Goal: Task Accomplishment & Management: Manage account settings

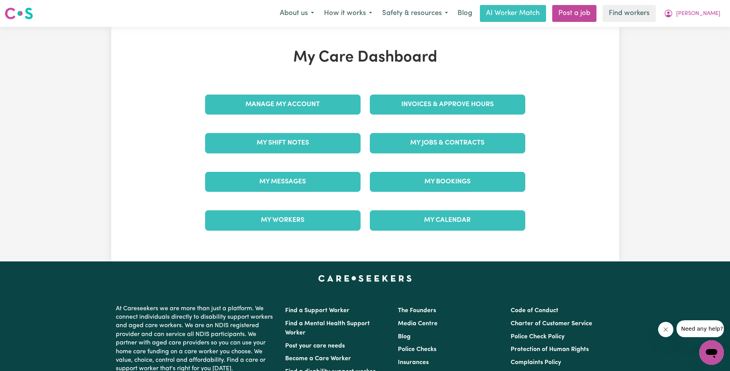
click at [444, 154] on div "My Jobs & Contracts" at bounding box center [447, 143] width 165 height 38
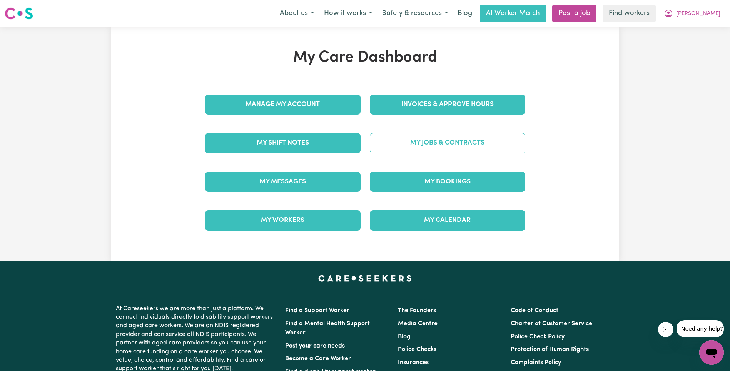
click at [449, 145] on link "My Jobs & Contracts" at bounding box center [447, 143] width 155 height 20
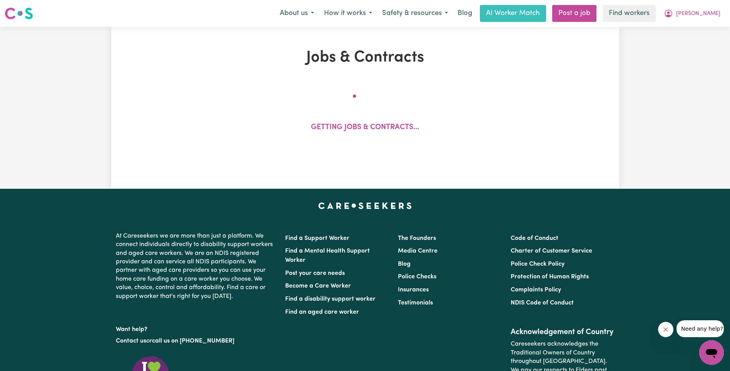
click at [439, 135] on div "Getting jobs & contracts..." at bounding box center [365, 116] width 414 height 63
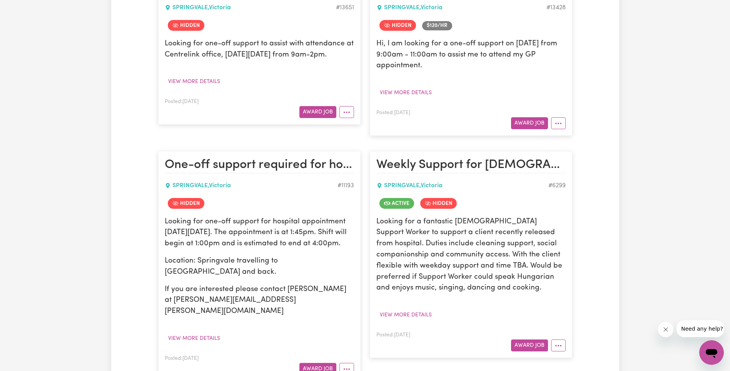
scroll to position [234, 0]
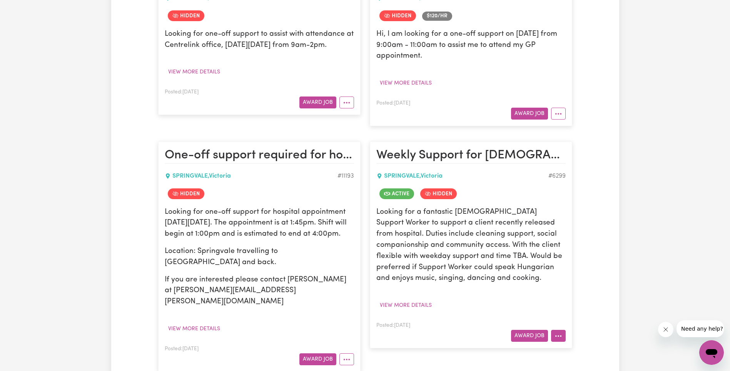
click at [564, 337] on button "More options" at bounding box center [558, 336] width 15 height 12
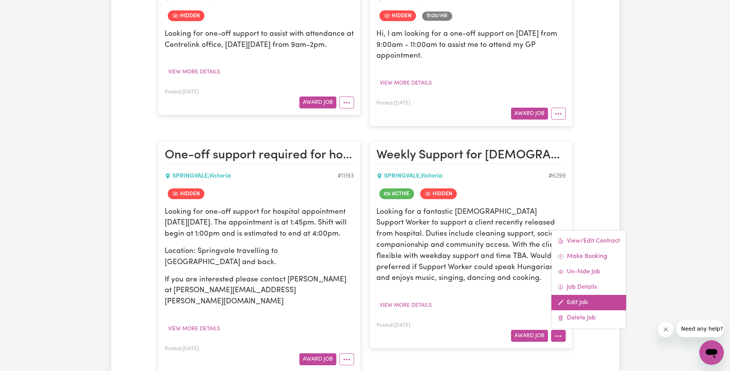
click at [583, 304] on link "Edit Job" at bounding box center [588, 302] width 75 height 15
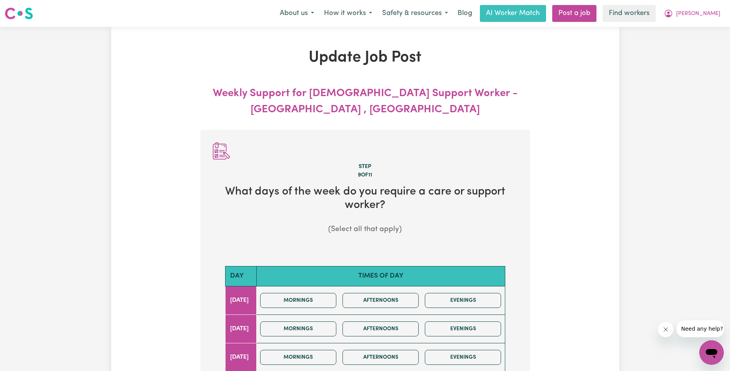
scroll to position [233, 0]
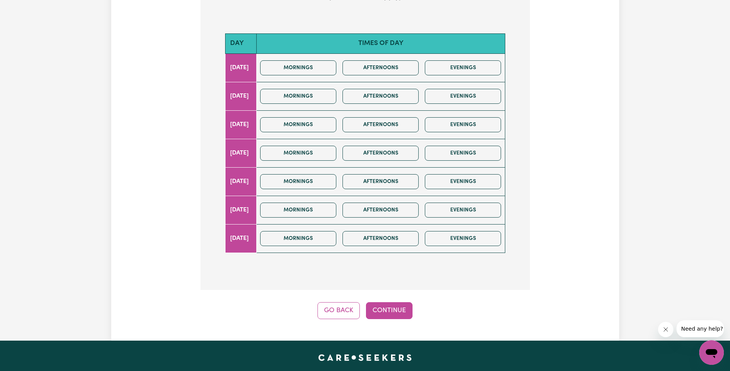
drag, startPoint x: 399, startPoint y: 293, endPoint x: 439, endPoint y: 257, distance: 52.8
click at [399, 302] on button "Continue" at bounding box center [389, 310] width 47 height 17
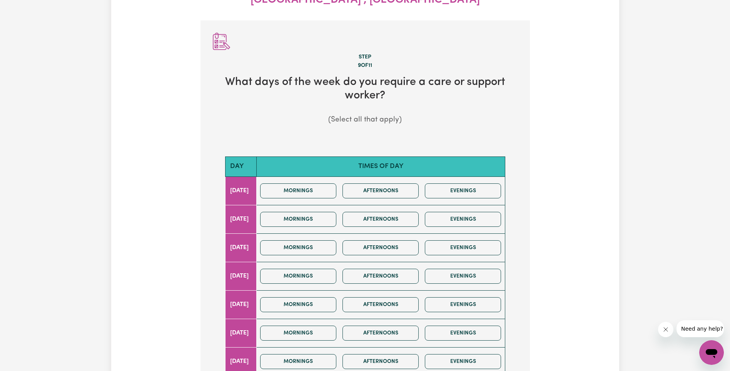
scroll to position [0, 0]
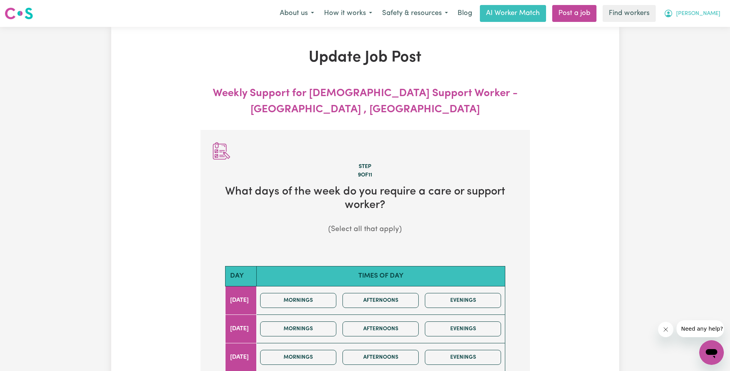
click at [710, 14] on span "[PERSON_NAME]" at bounding box center [698, 14] width 44 height 8
click at [704, 27] on link "My Dashboard" at bounding box center [694, 30] width 61 height 15
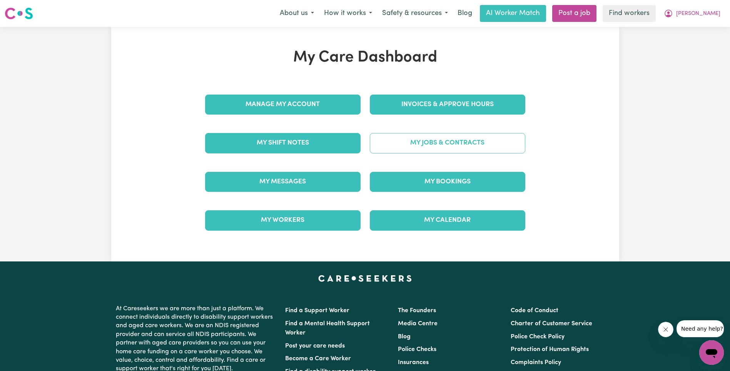
click at [468, 142] on link "My Jobs & Contracts" at bounding box center [447, 143] width 155 height 20
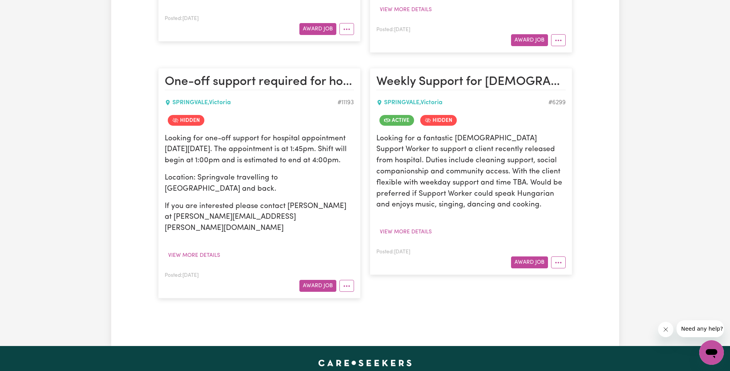
scroll to position [347, 0]
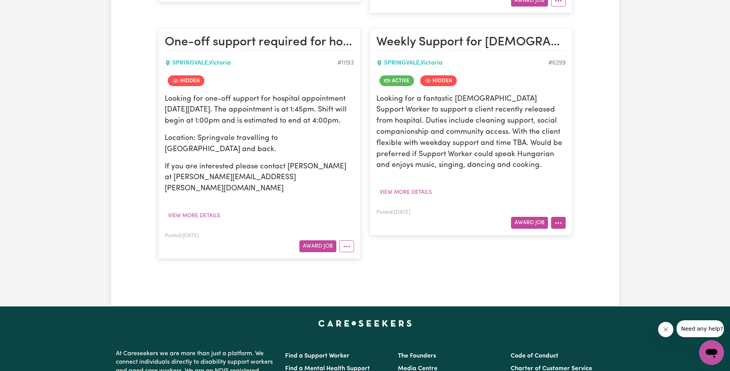
click at [558, 224] on button "More options" at bounding box center [558, 223] width 15 height 12
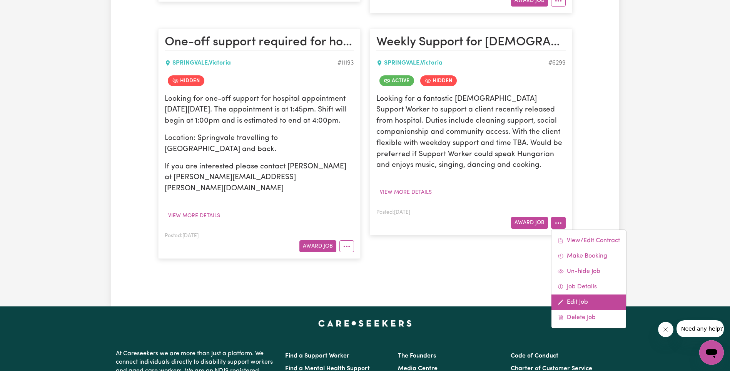
click at [577, 305] on link "Edit Job" at bounding box center [588, 302] width 75 height 15
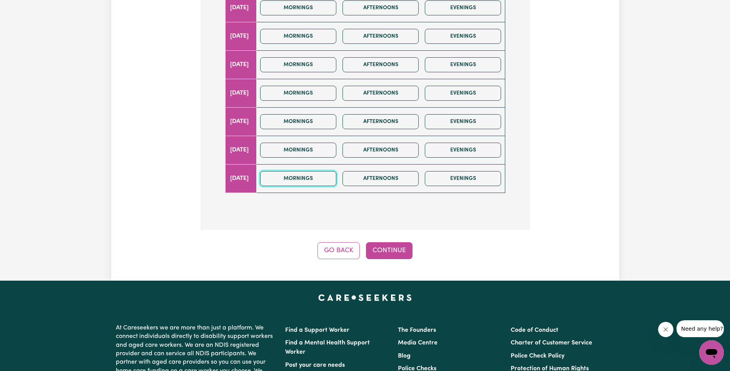
drag, startPoint x: 319, startPoint y: 161, endPoint x: 369, endPoint y: 208, distance: 69.1
click at [319, 171] on button "Mornings" at bounding box center [298, 178] width 76 height 15
click at [387, 242] on button "Continue" at bounding box center [389, 250] width 47 height 17
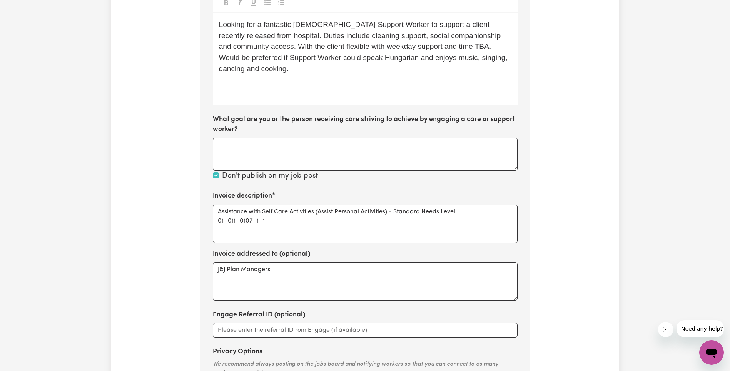
scroll to position [279, 0]
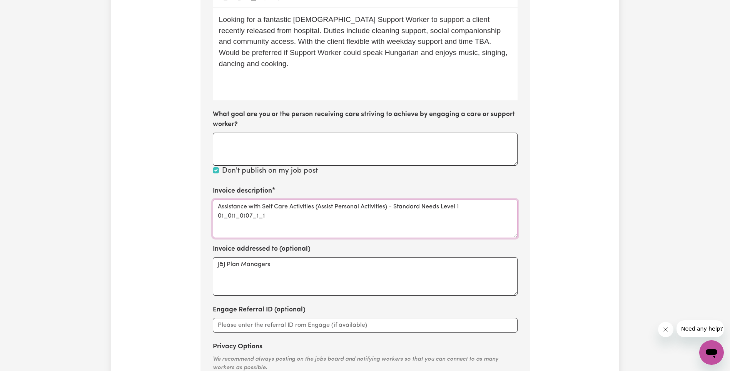
click at [239, 200] on textarea "Assistance with Self Care Activities (Assist Personal Activities) - Standard Ne…" at bounding box center [365, 219] width 305 height 38
type textarea "Assistance with Self Care Activities (Assist Personal Activities) - Standard Ne…"
drag, startPoint x: 644, startPoint y: 182, endPoint x: 631, endPoint y: 178, distance: 12.9
click at [644, 182] on div "Update Job Post Weekly Support for [DEMOGRAPHIC_DATA] Support Worker - [GEOGRAP…" at bounding box center [365, 108] width 730 height 721
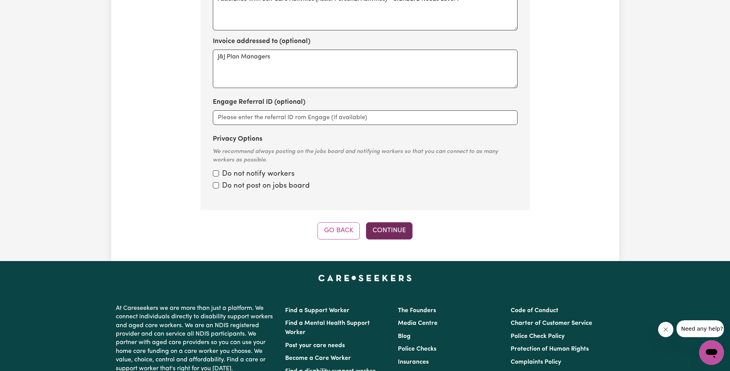
click at [395, 222] on button "Continue" at bounding box center [389, 230] width 47 height 17
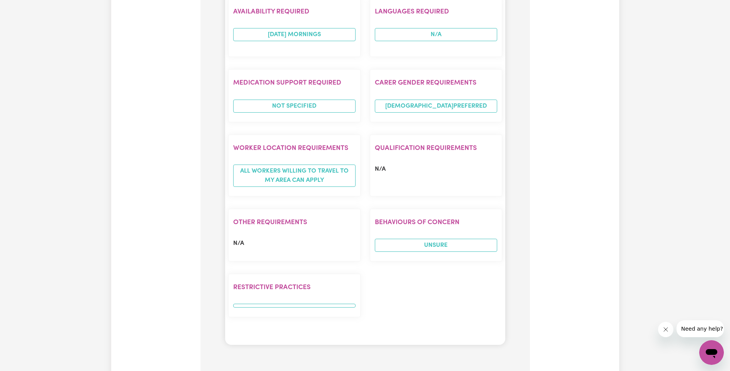
scroll to position [847, 0]
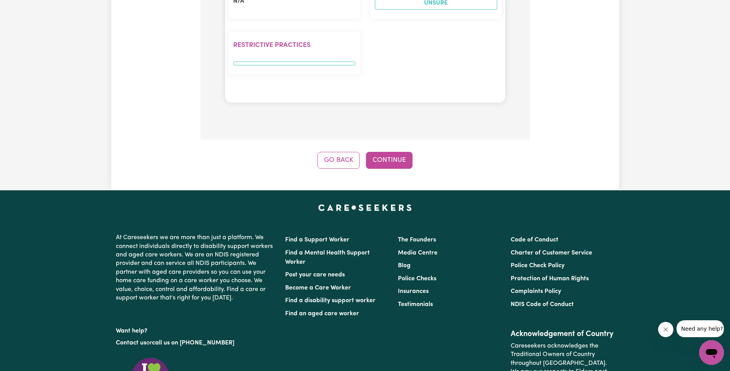
click at [395, 152] on button "Continue" at bounding box center [389, 160] width 47 height 17
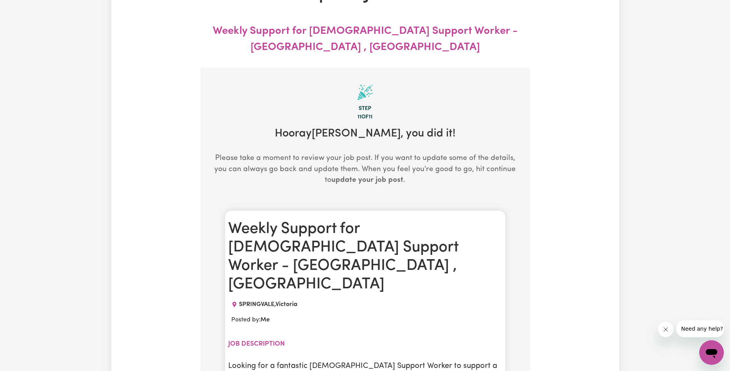
scroll to position [0, 0]
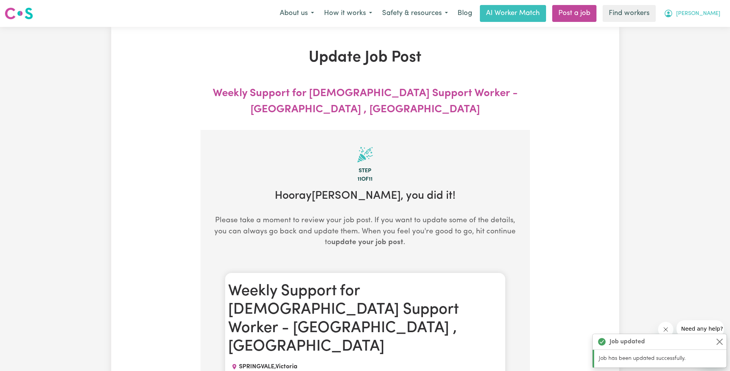
click at [715, 15] on span "[PERSON_NAME]" at bounding box center [698, 14] width 44 height 8
click at [707, 29] on link "My Dashboard" at bounding box center [694, 30] width 61 height 15
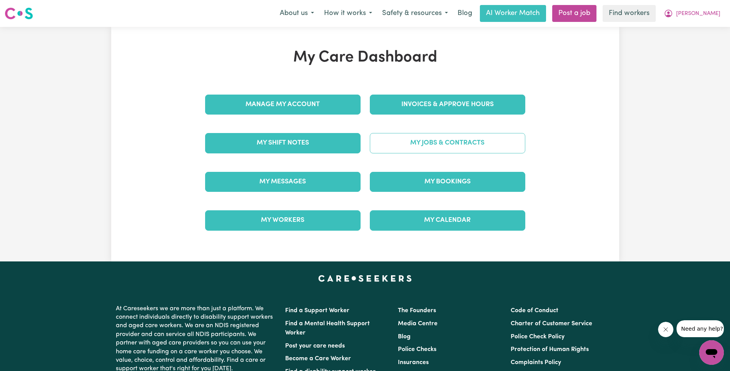
click at [448, 151] on link "My Jobs & Contracts" at bounding box center [447, 143] width 155 height 20
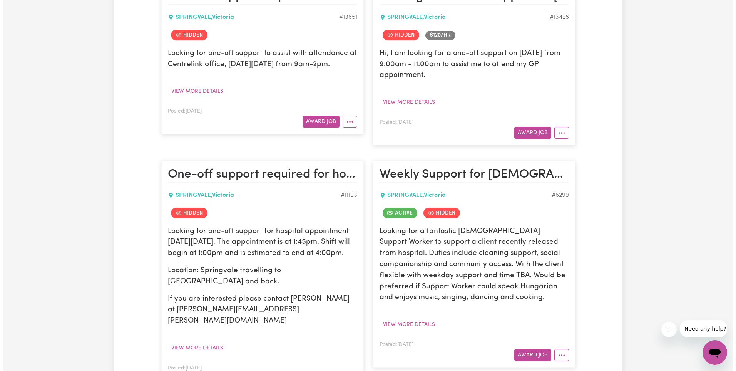
scroll to position [349, 0]
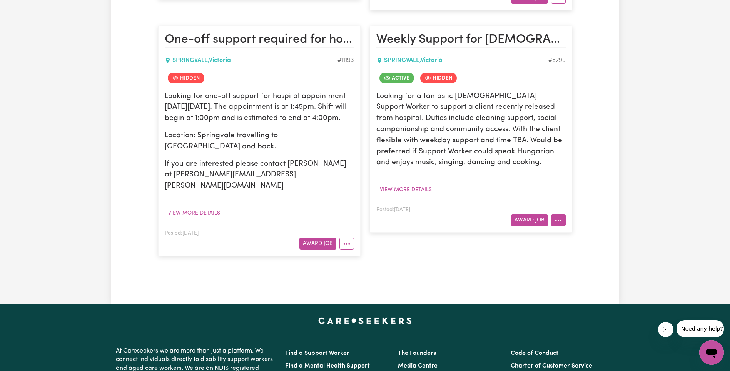
click at [555, 219] on icon "More options" at bounding box center [558, 221] width 8 height 8
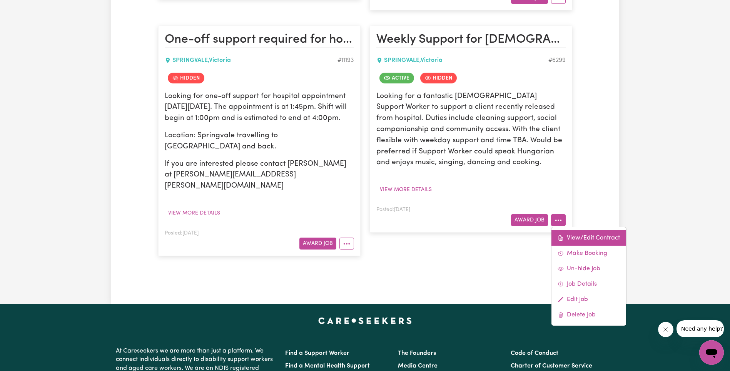
click at [572, 232] on link "View/Edit Contract" at bounding box center [588, 237] width 75 height 15
select select "WEEKDAY_DAYTIME"
select select "ASSISTANCE_SELF_CARE"
select select "ONE"
select select "[DATE]"
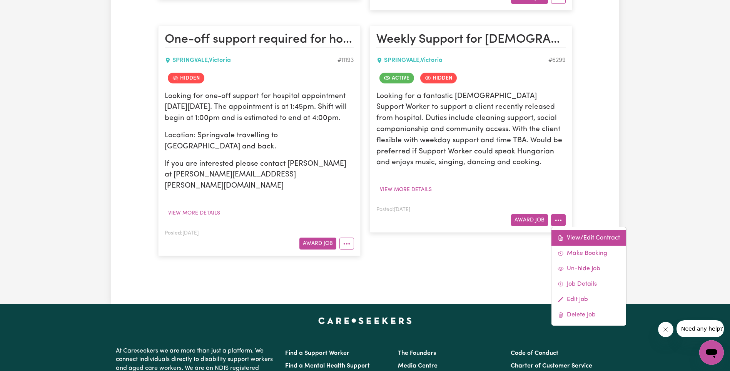
select select "ASSISTANCE_SELF_CARE"
select select "ONE"
select select "[DATE]"
select select "ASSISTANCE_SELF_CARE"
select select "ONE"
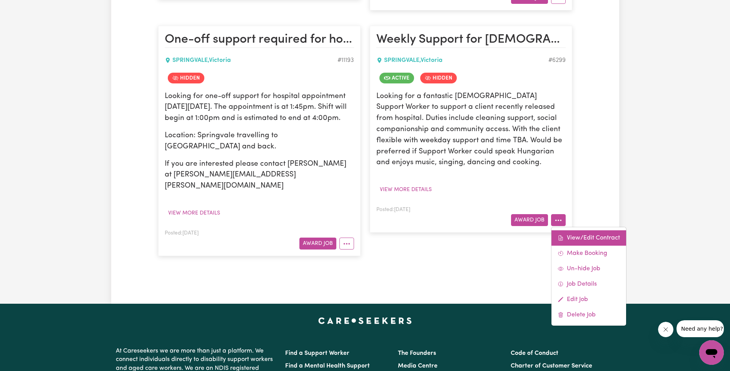
select select "PUBLIC_HOLIDAY"
select select "ASSISTANCE_SELF_CARE"
select select "ONE"
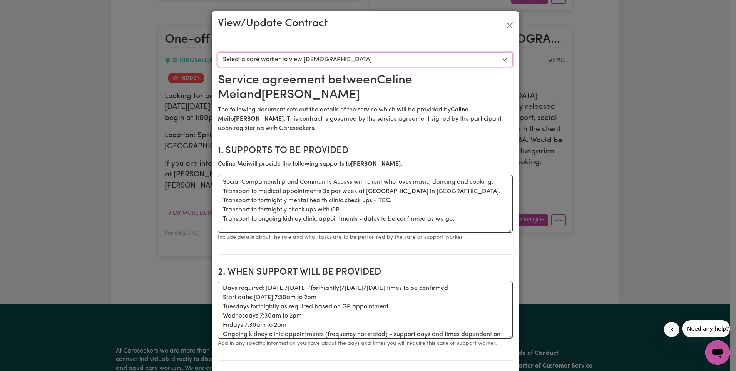
click at [315, 58] on select "Select a care worker to view [DEMOGRAPHIC_DATA] #5914 - [PERSON_NAME] (contract…" at bounding box center [365, 59] width 295 height 15
select select "5532"
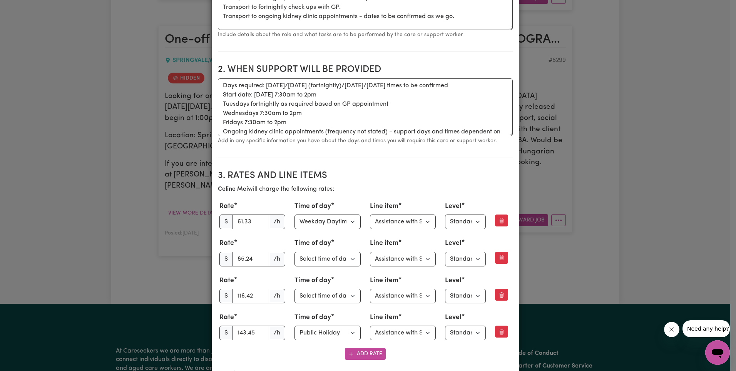
scroll to position [219, 0]
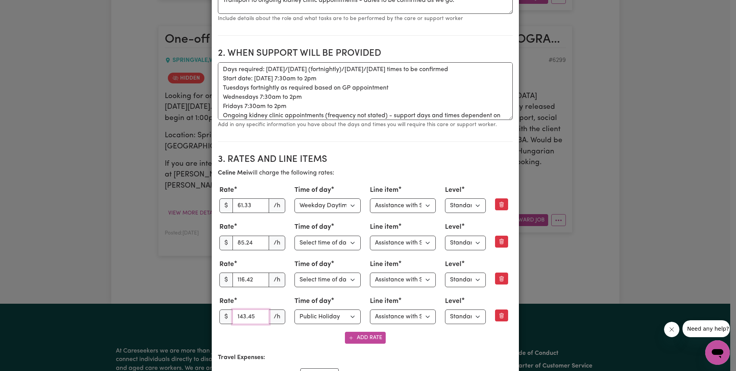
click at [248, 316] on input "143.45" at bounding box center [250, 317] width 37 height 15
paste input "0.57"
type input "140.57"
click at [420, 207] on select "Select line item Assistance with Self Care Activities Assistance with personal …" at bounding box center [403, 206] width 66 height 15
click at [395, 245] on select "Select line item Assistance with Self Care Activities Assistance with personal …" at bounding box center [403, 243] width 66 height 15
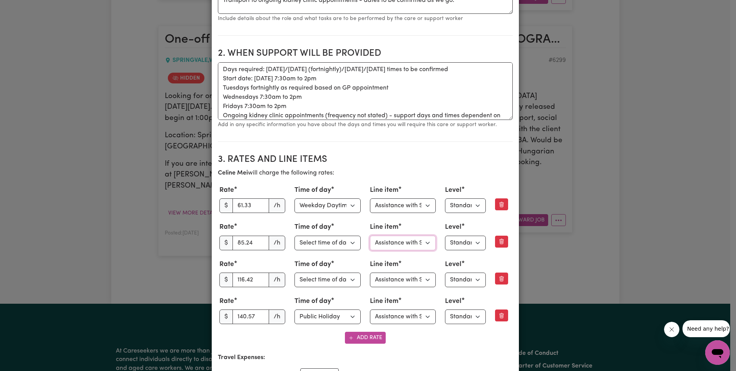
scroll to position [247, 0]
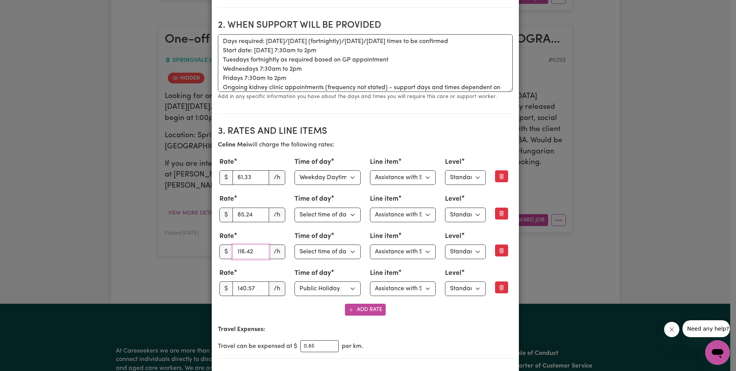
click at [250, 254] on input "116.42" at bounding box center [250, 252] width 37 height 15
paste input "4.83"
type input "114.83"
click at [481, 328] on p "Travel Expenses:" at bounding box center [365, 329] width 295 height 9
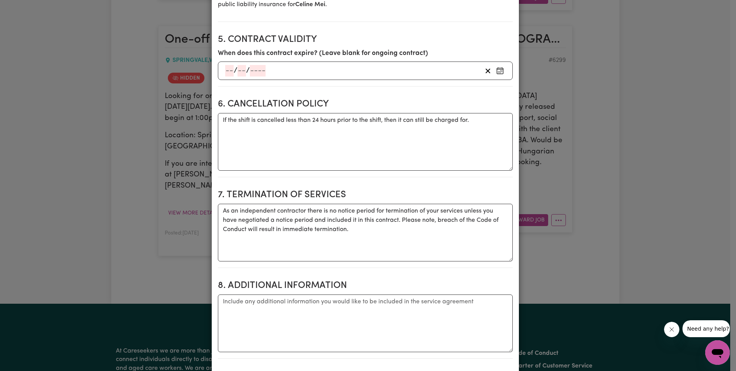
scroll to position [1103, 0]
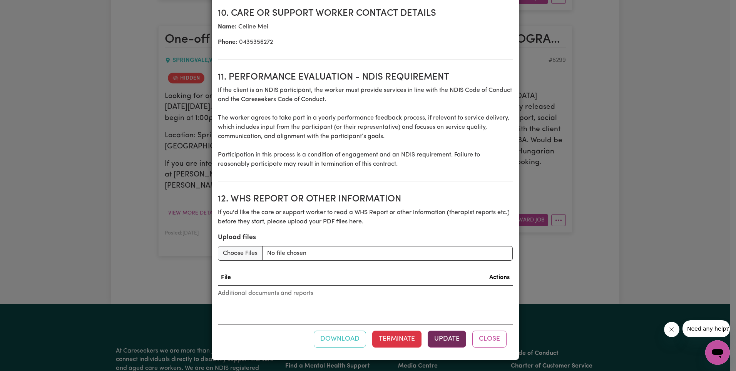
click at [444, 337] on button "Update" at bounding box center [446, 339] width 38 height 17
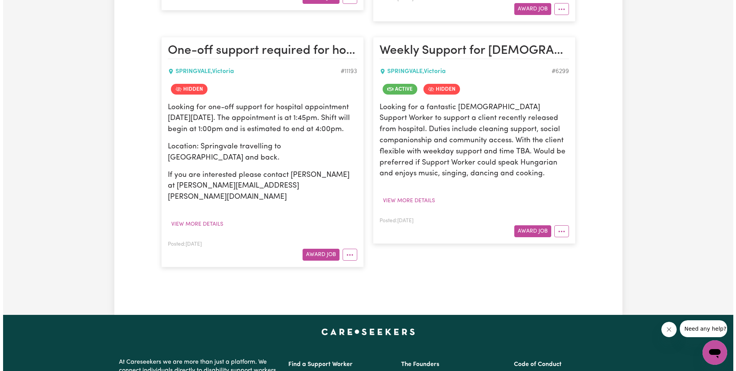
scroll to position [394, 0]
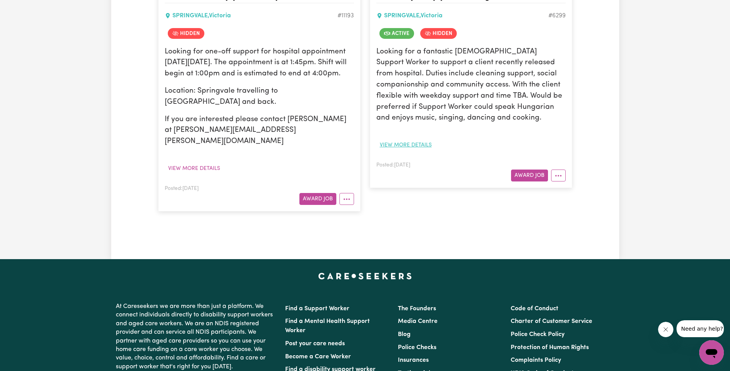
click at [405, 141] on button "View more details" at bounding box center [405, 145] width 59 height 12
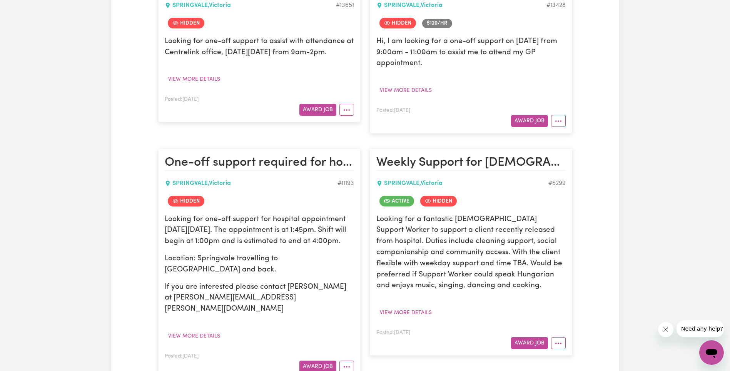
scroll to position [0, 0]
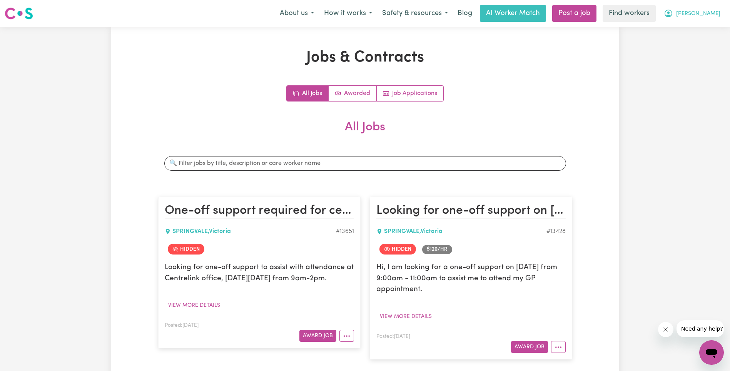
click at [673, 15] on icon "My Account" at bounding box center [668, 13] width 9 height 9
click at [702, 45] on link "Logout" at bounding box center [694, 44] width 61 height 15
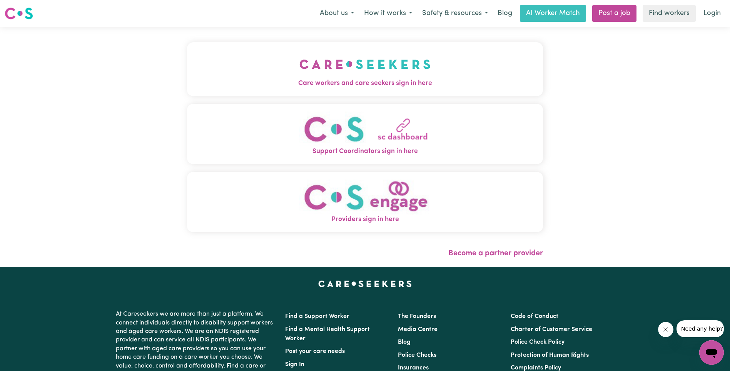
click at [299, 57] on img "Care workers and care seekers sign in here" at bounding box center [364, 64] width 131 height 28
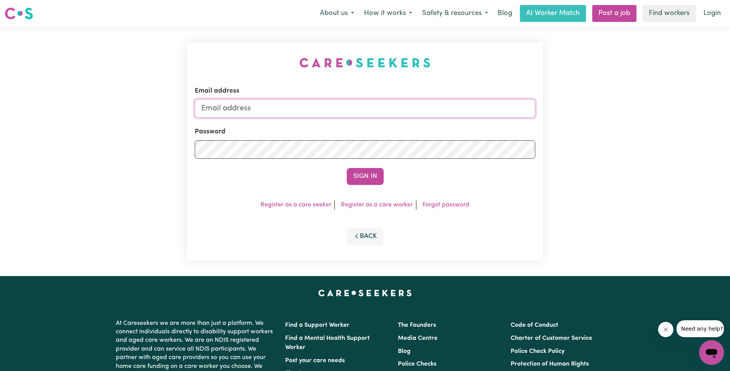
click at [416, 114] on input "Email address" at bounding box center [365, 108] width 340 height 18
type input "[EMAIL_ADDRESS][DOMAIN_NAME]"
click at [372, 176] on button "Sign In" at bounding box center [365, 176] width 37 height 17
